Goal: Transaction & Acquisition: Subscribe to service/newsletter

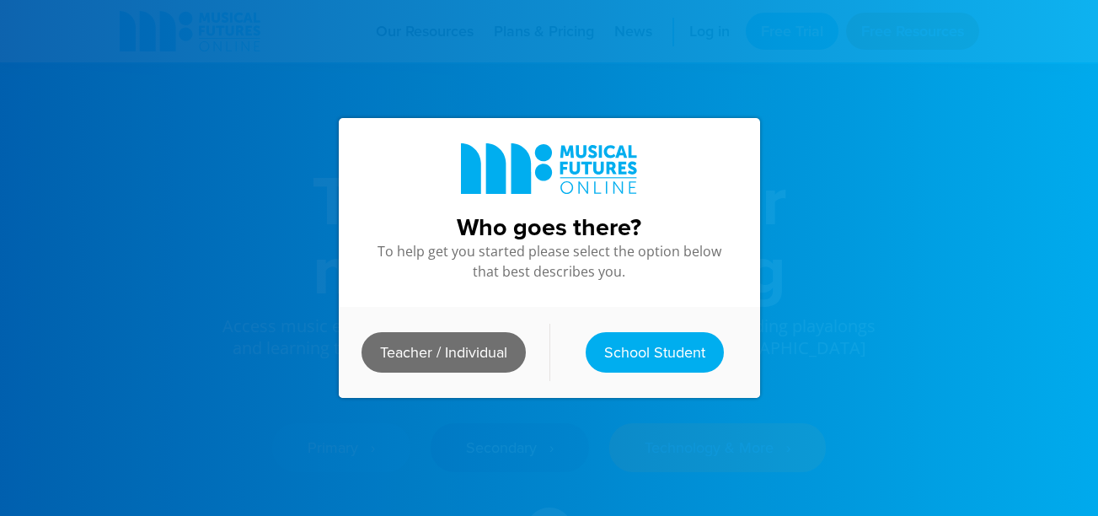
click at [449, 357] on link "Teacher / Individual" at bounding box center [444, 352] width 164 height 40
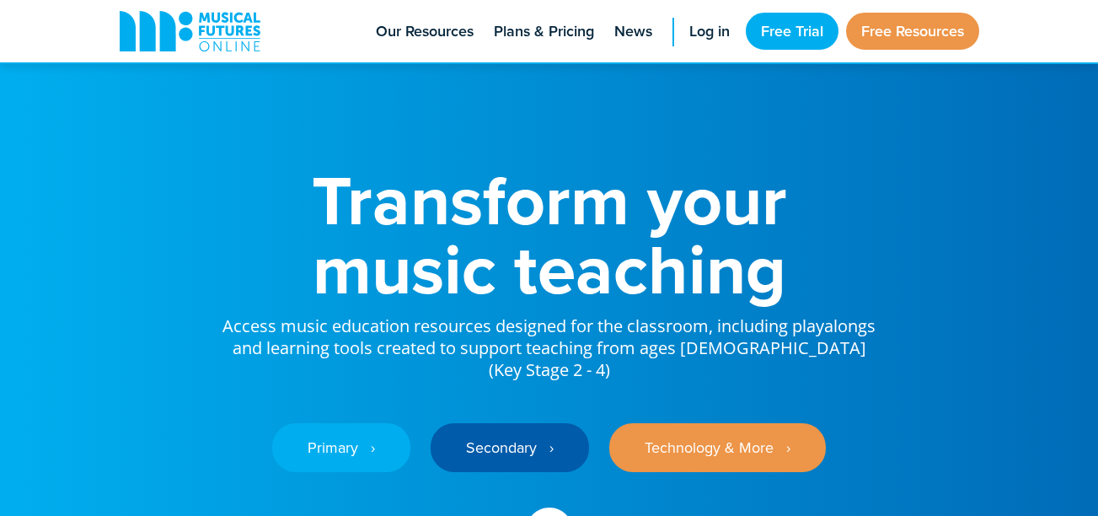
drag, startPoint x: 449, startPoint y: 357, endPoint x: 625, endPoint y: 117, distance: 297.3
click at [626, 117] on div "Transform your music teaching Access music education resources designed for the…" at bounding box center [550, 356] width 894 height 712
click at [690, 35] on span "Log in" at bounding box center [710, 31] width 40 height 23
click at [699, 30] on span "Log in" at bounding box center [710, 31] width 40 height 23
click at [788, 40] on link "Free Trial" at bounding box center [792, 31] width 93 height 37
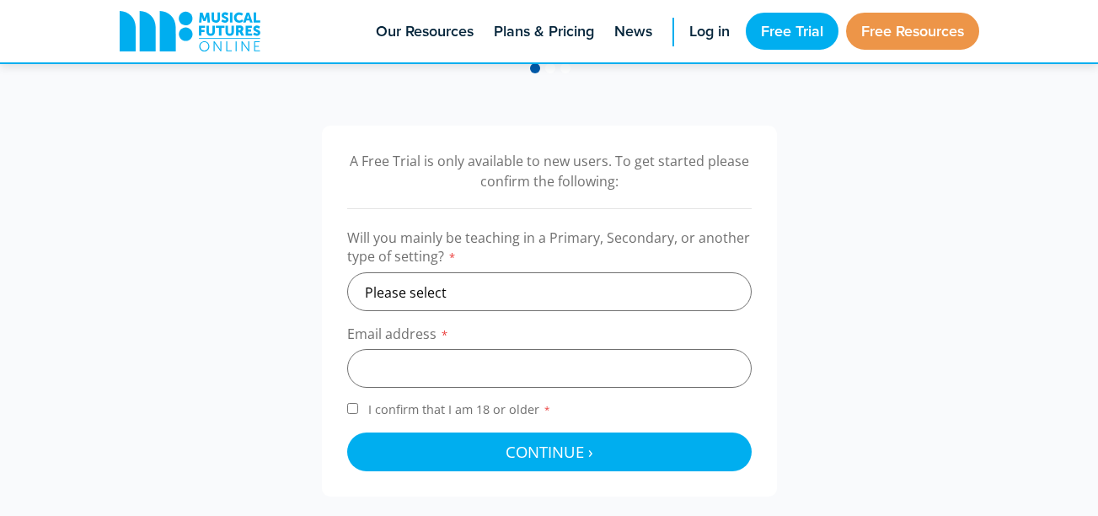
scroll to position [506, 0]
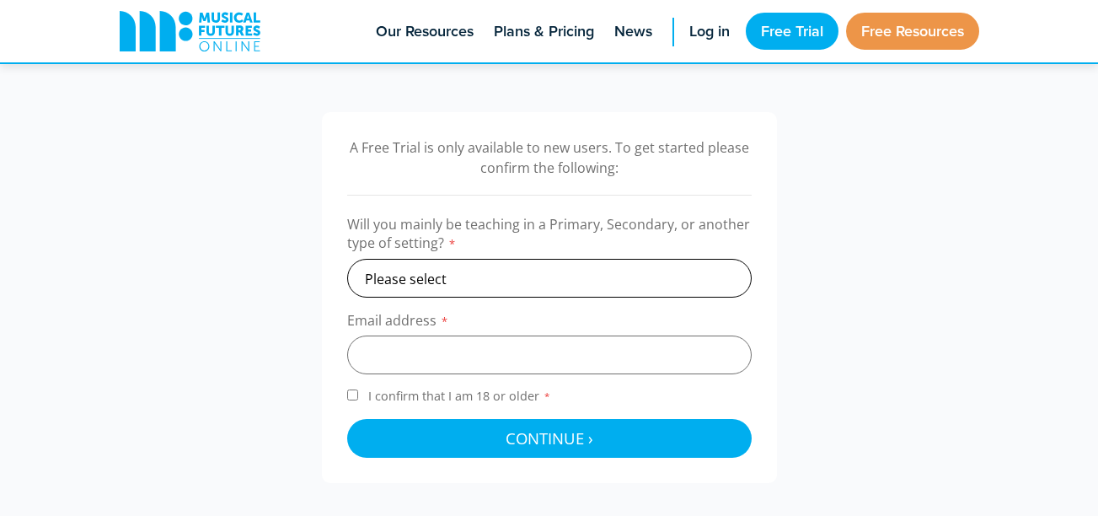
click at [633, 277] on select "Please select Primary Secondary Other" at bounding box center [549, 278] width 405 height 39
select select "other"
click at [347, 259] on select "Please select Primary Secondary Other" at bounding box center [549, 278] width 405 height 39
click at [430, 355] on input "email" at bounding box center [549, 355] width 405 height 39
click at [257, 322] on div "A Free Trial is only available to new users. To get started please confirm the …" at bounding box center [550, 297] width 894 height 371
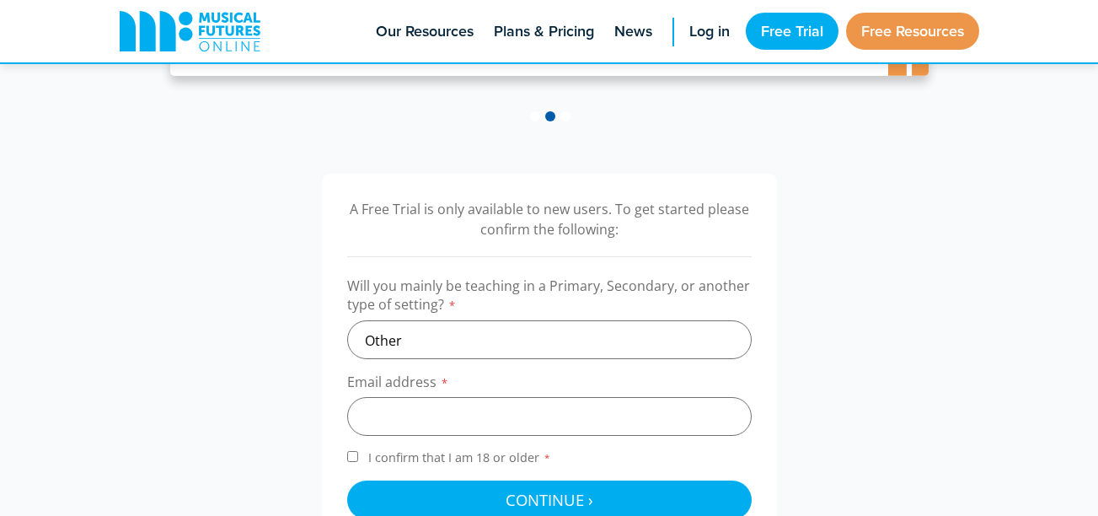
scroll to position [590, 0]
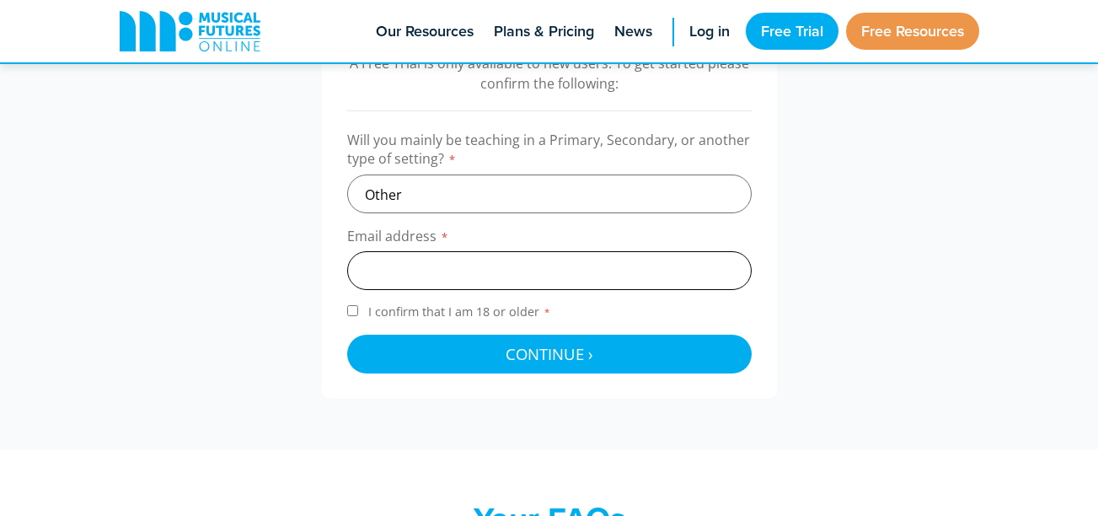
click at [409, 273] on input "email" at bounding box center [549, 270] width 405 height 39
type input "Nicholas.Leimgruber@Longy.edu"
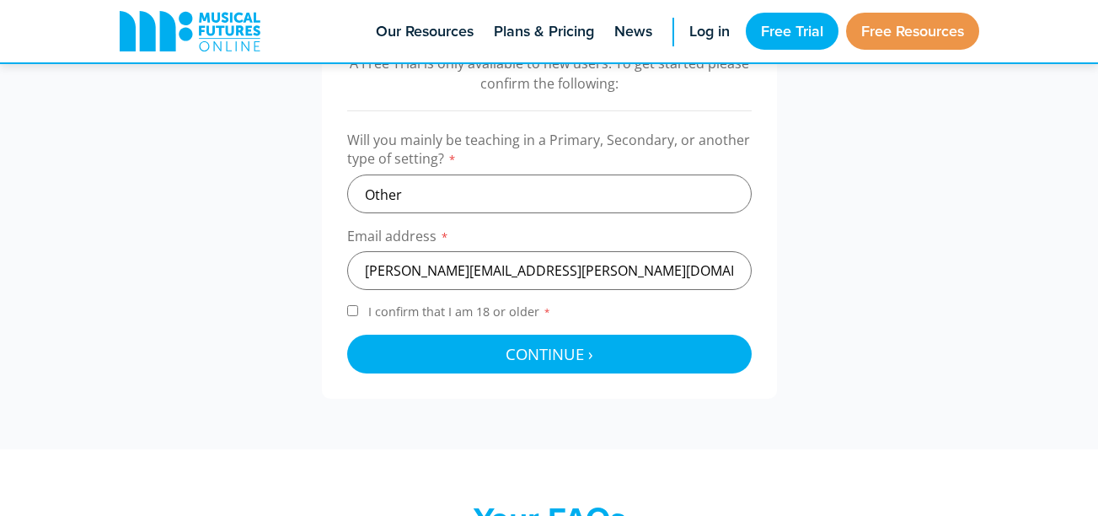
click at [291, 259] on div "A Free Trial is only available to new users. To get started please confirm the …" at bounding box center [550, 213] width 894 height 371
click at [357, 305] on input "I confirm that I am 18 or older *" at bounding box center [352, 310] width 11 height 11
checkbox input "true"
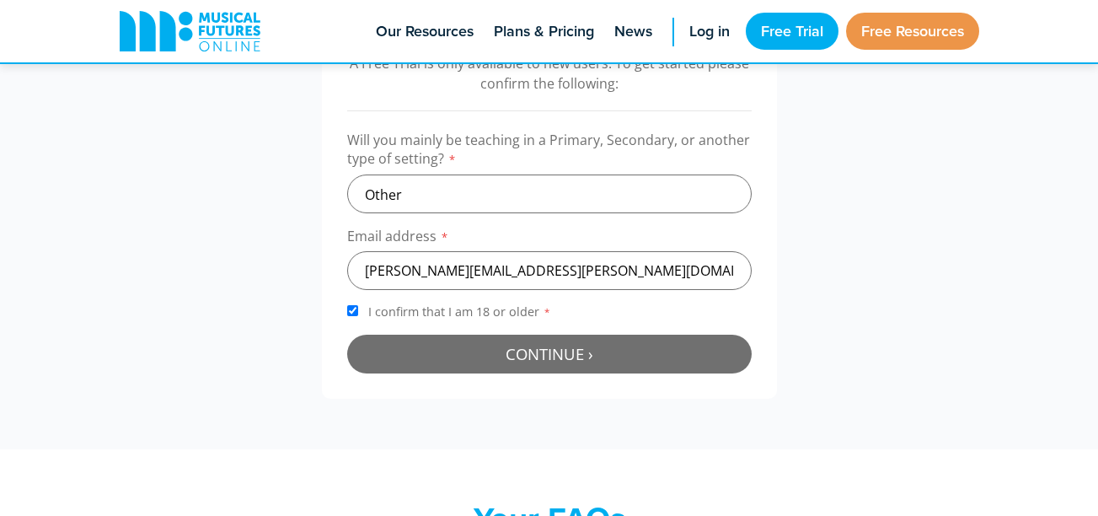
click at [491, 355] on button "Continue › Checking your details..." at bounding box center [549, 354] width 405 height 39
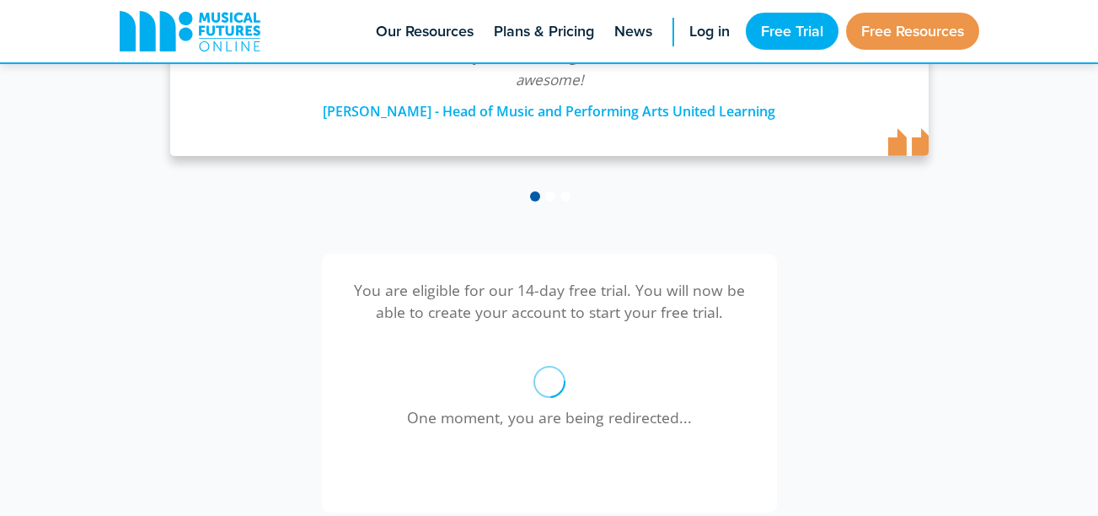
scroll to position [466, 0]
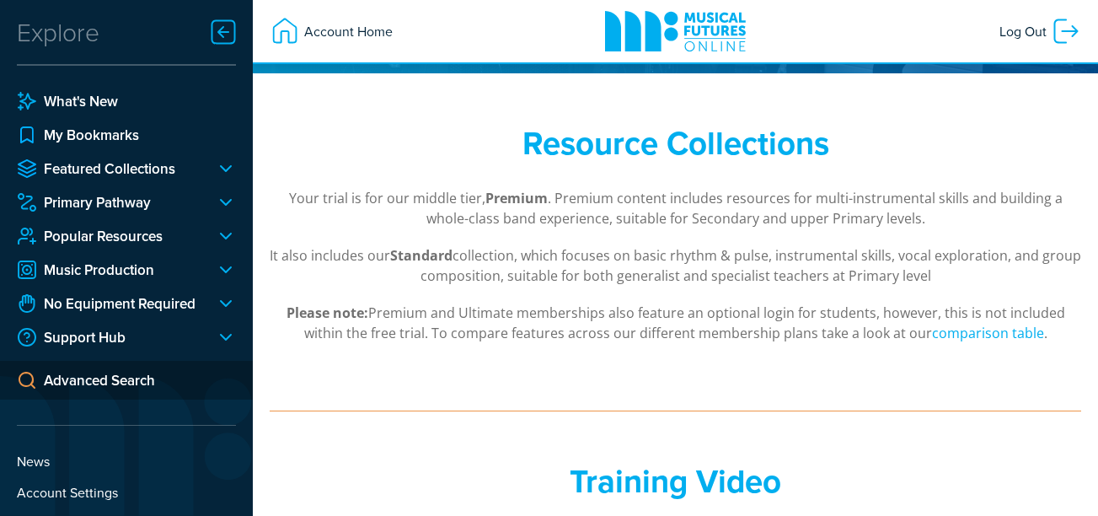
scroll to position [169, 0]
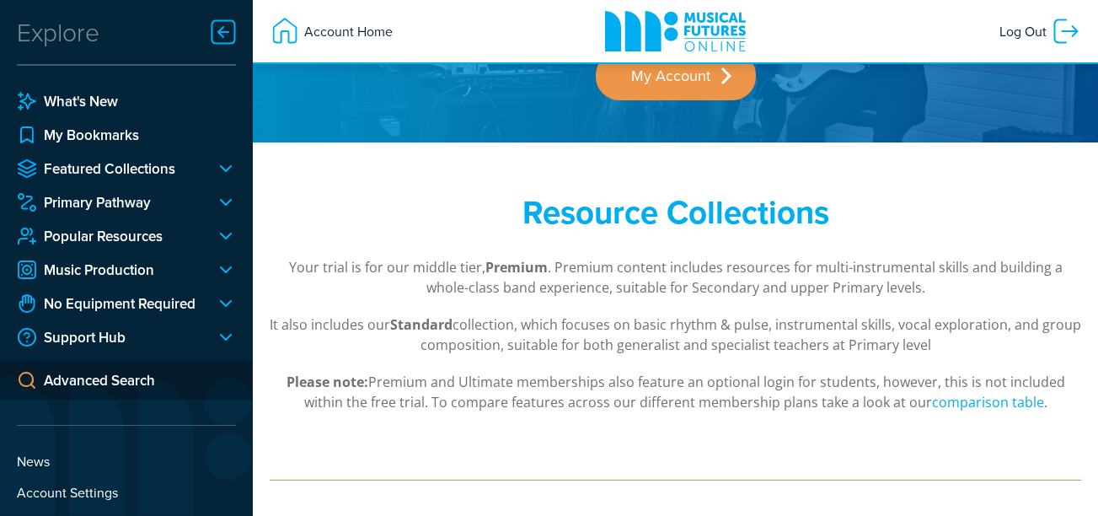
click at [222, 35] on div at bounding box center [224, 32] width 34 height 34
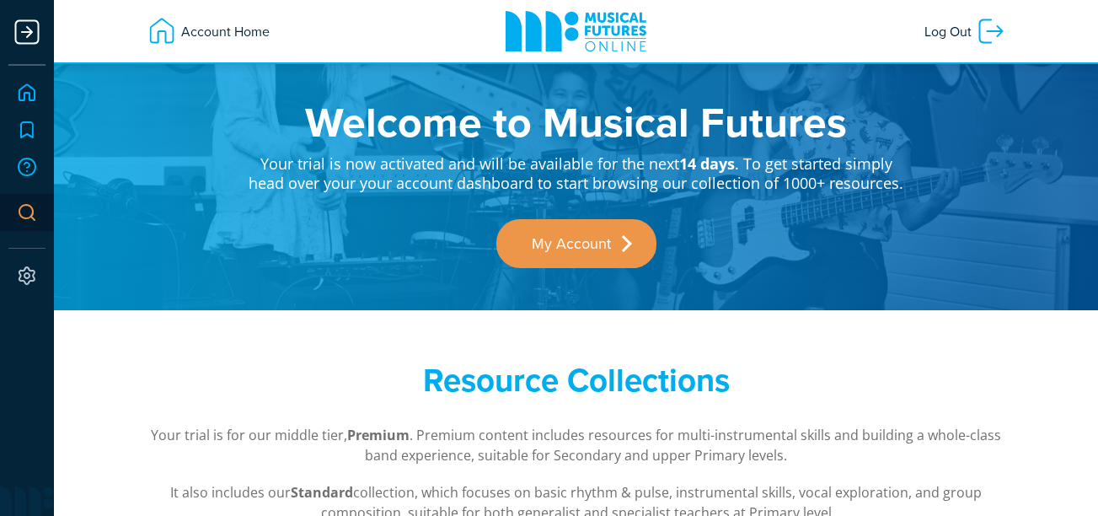
scroll to position [0, 0]
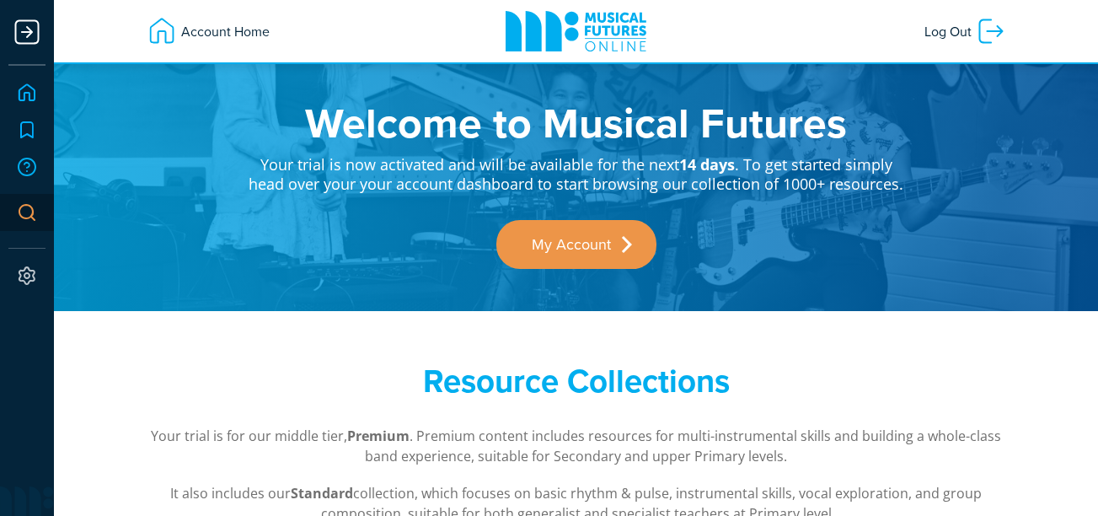
click at [25, 87] on link "Home" at bounding box center [26, 92] width 37 height 37
